Goal: Task Accomplishment & Management: Use online tool/utility

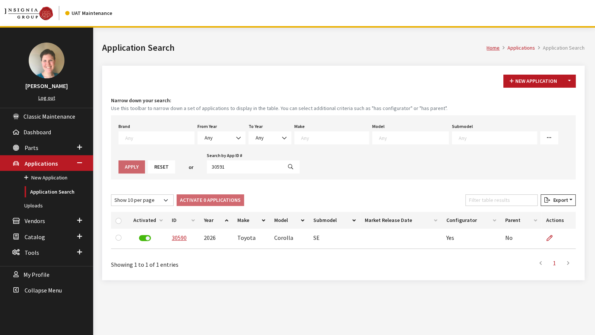
type input "30591"
select select
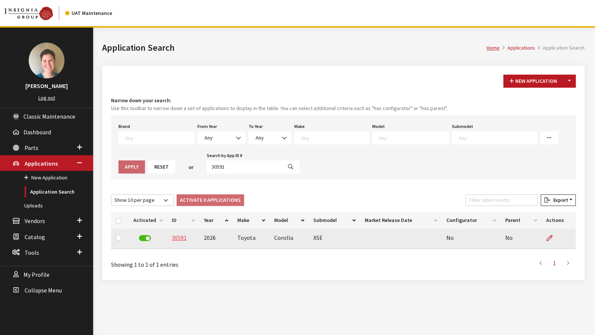
click at [182, 237] on link "30591" at bounding box center [179, 237] width 15 height 7
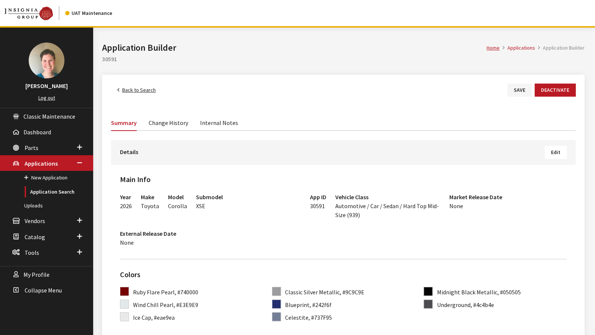
click at [567, 151] on div "Details Edit" at bounding box center [343, 152] width 465 height 25
click at [561, 154] on button "Edit" at bounding box center [556, 152] width 22 height 13
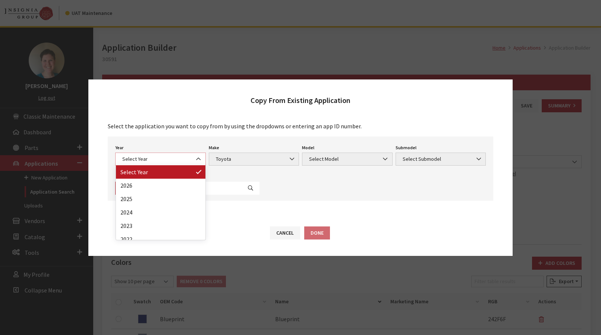
click at [154, 161] on span "Select Year" at bounding box center [160, 159] width 81 height 8
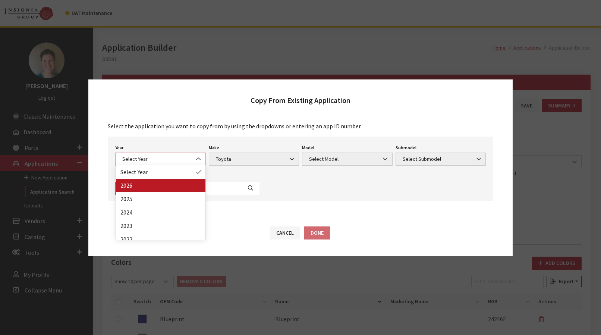
select select "44"
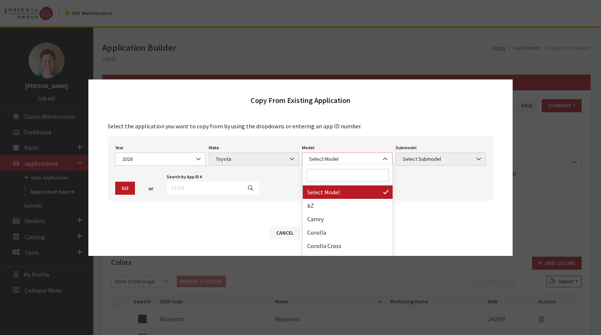
click at [318, 160] on span "Select Model" at bounding box center [347, 159] width 81 height 8
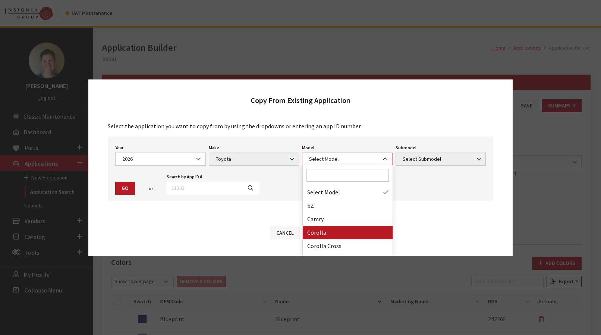
select select "249"
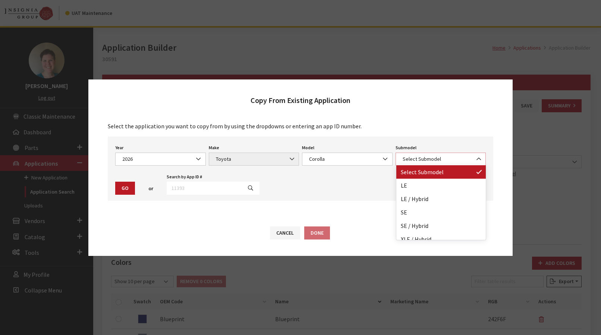
click at [447, 161] on span "Select Submodel" at bounding box center [440, 159] width 81 height 8
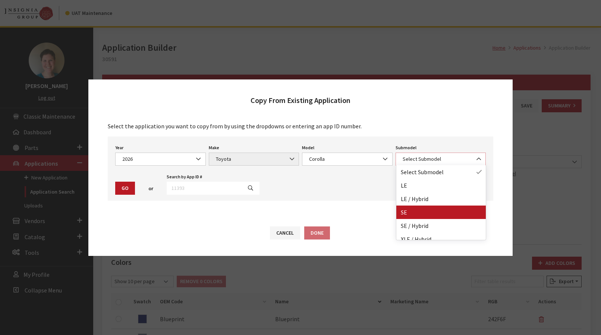
select select "132"
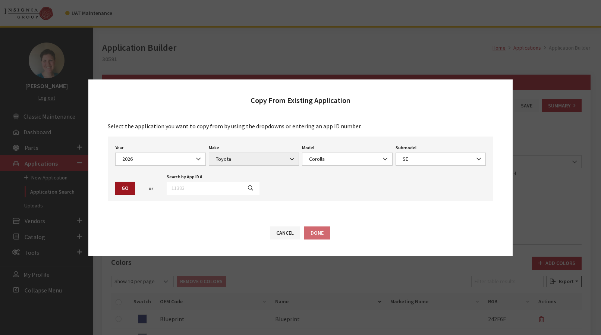
click at [125, 188] on button "Go" at bounding box center [125, 188] width 20 height 13
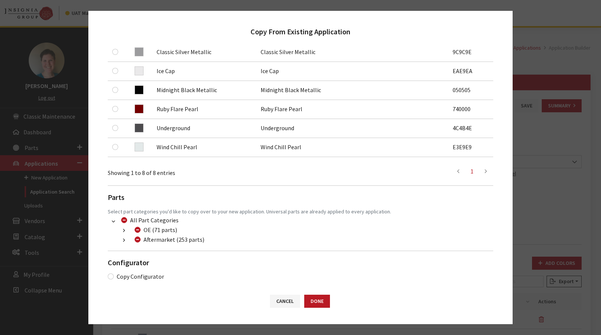
scroll to position [196, 0]
click at [107, 273] on div "Select the application you want to copy from by using the dropdowns or entering…" at bounding box center [300, 68] width 394 height 423
click at [111, 274] on input "Copy Configurator" at bounding box center [111, 276] width 6 height 6
checkbox input "true"
click at [324, 302] on button "Done" at bounding box center [317, 301] width 26 height 13
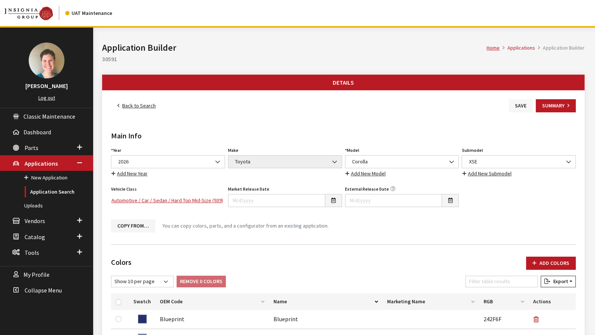
click at [520, 108] on button "Save" at bounding box center [521, 105] width 24 height 13
click at [150, 104] on link "Back to Search" at bounding box center [136, 105] width 51 height 13
